Goal: Book appointment/travel/reservation

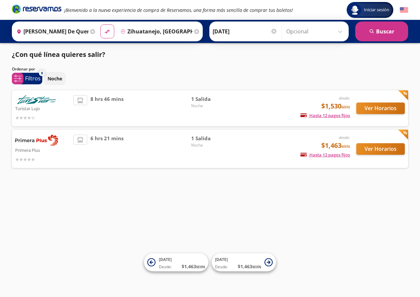
click at [254, 79] on div "Noche" at bounding box center [226, 78] width 364 height 13
click at [275, 71] on div "Ordenar por" at bounding box center [210, 69] width 396 height 6
click at [129, 78] on div "Noche" at bounding box center [226, 78] width 364 height 13
click at [374, 148] on button "Ver Horarios" at bounding box center [380, 149] width 49 height 12
click at [224, 66] on div "Ordenar por" at bounding box center [210, 69] width 396 height 6
